Goal: Task Accomplishment & Management: Use online tool/utility

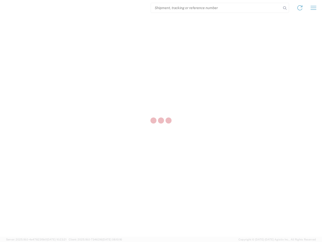
select select "US"
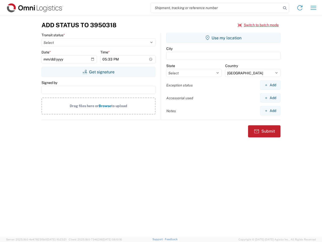
click at [216, 8] on input "search" at bounding box center [216, 8] width 130 height 10
click at [285, 8] on icon at bounding box center [284, 8] width 7 height 7
click at [300, 8] on icon at bounding box center [300, 8] width 8 height 8
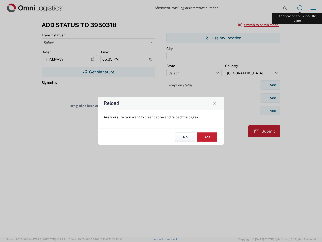
click at [313, 8] on div "Reload Are you sure, you want to clear cache and reload the page? No Yes" at bounding box center [161, 121] width 322 height 242
click at [258, 25] on div "Reload Are you sure, you want to clear cache and reload the page? No Yes" at bounding box center [161, 121] width 322 height 242
click at [98, 72] on div "Reload Are you sure, you want to clear cache and reload the page? No Yes" at bounding box center [161, 121] width 322 height 242
click at [223, 38] on div "Reload Are you sure, you want to clear cache and reload the page? No Yes" at bounding box center [161, 121] width 322 height 242
click at [270, 85] on div "Reload Are you sure, you want to clear cache and reload the page? No Yes" at bounding box center [161, 121] width 322 height 242
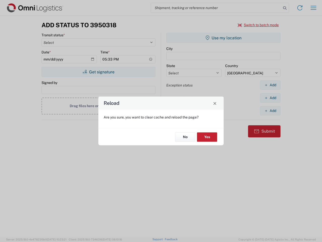
click at [270, 98] on div "Reload Are you sure, you want to clear cache and reload the page? No Yes" at bounding box center [161, 121] width 322 height 242
click at [270, 110] on div "Reload Are you sure, you want to clear cache and reload the page? No Yes" at bounding box center [161, 121] width 322 height 242
